Goal: Share content

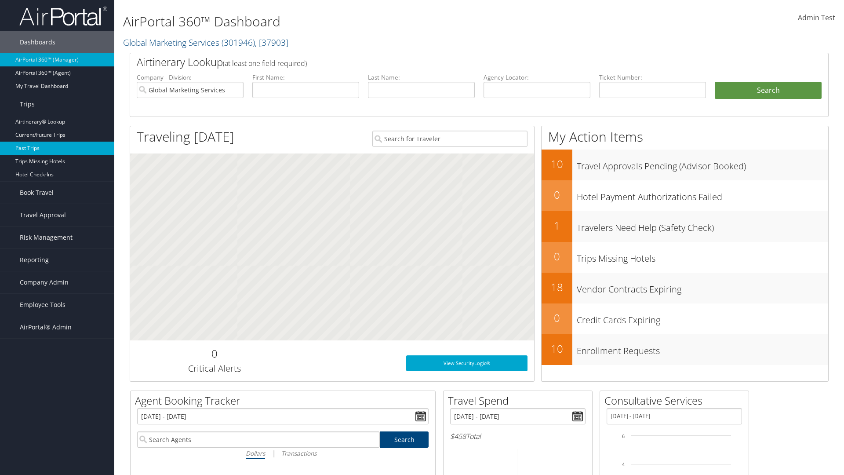
click at [57, 148] on link "Past Trips" at bounding box center [57, 147] width 114 height 13
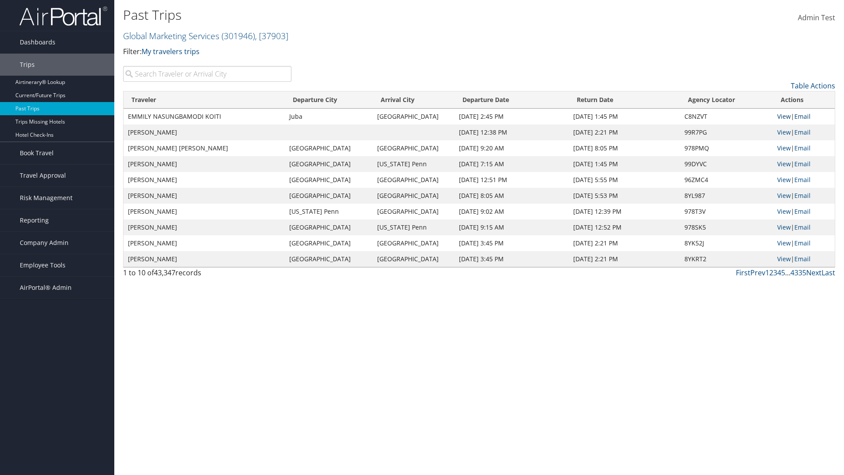
click at [783, 116] on link "View" at bounding box center [784, 116] width 14 height 8
click at [805, 116] on link "Email" at bounding box center [802, 116] width 16 height 8
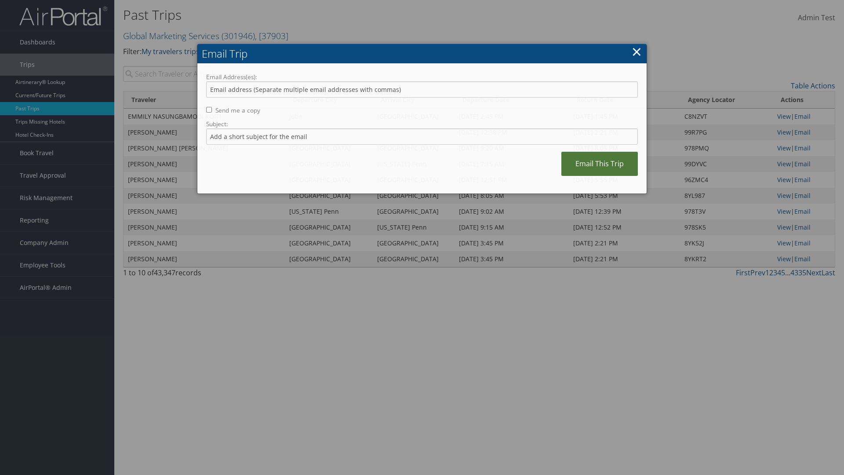
click at [599, 162] on link "Email This Trip" at bounding box center [599, 164] width 76 height 24
type input "[EMAIL_ADDRESS][DOMAIN_NAME]"
